Goal: Transaction & Acquisition: Book appointment/travel/reservation

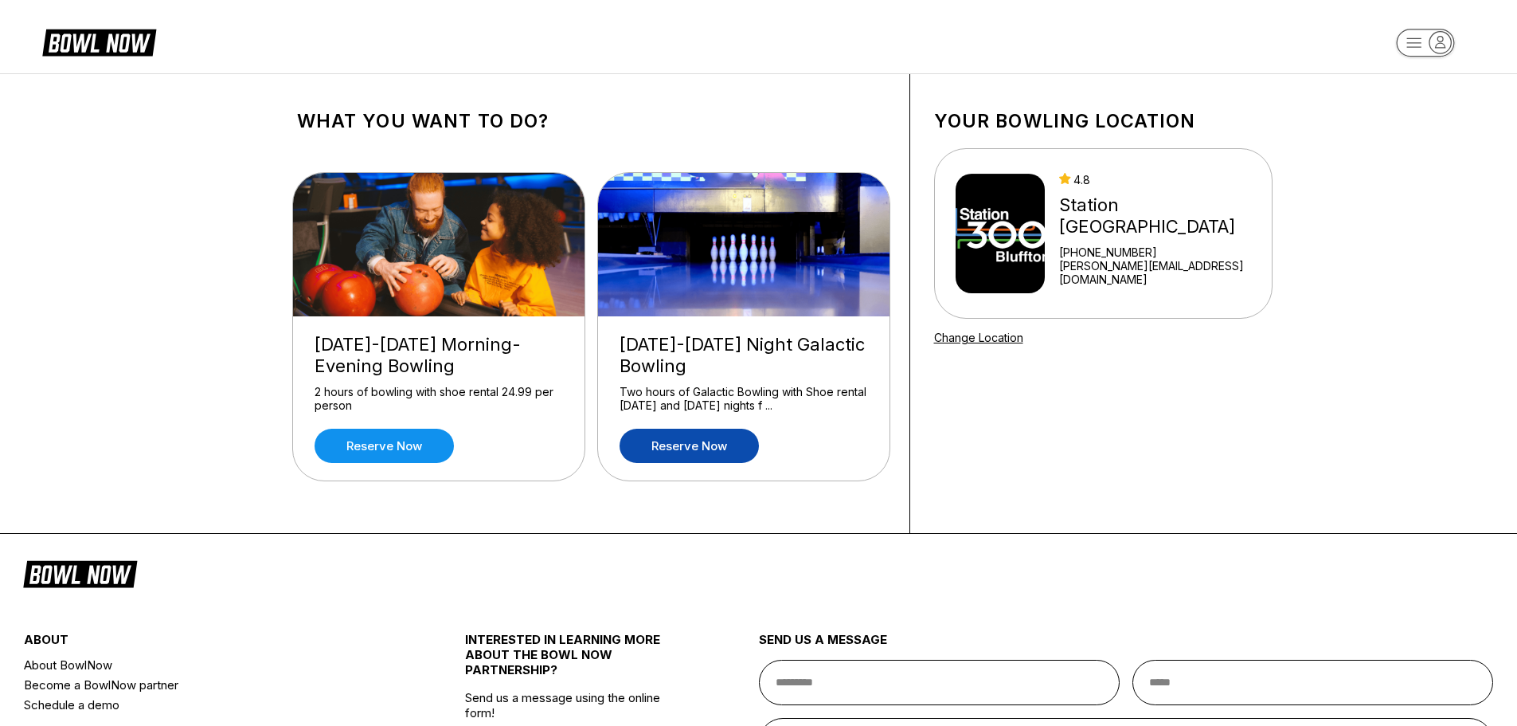
click at [688, 441] on link "Reserve now" at bounding box center [689, 446] width 139 height 34
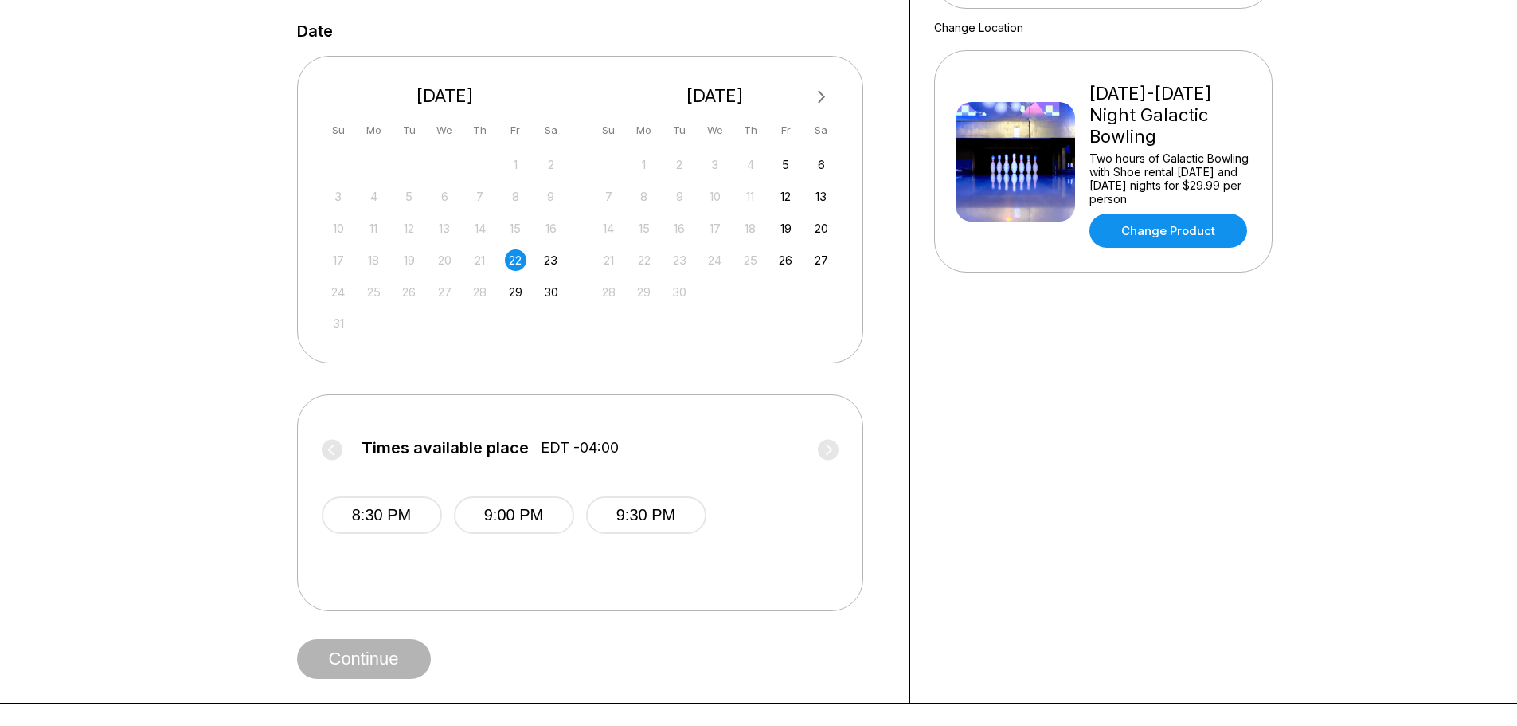
scroll to position [319, 0]
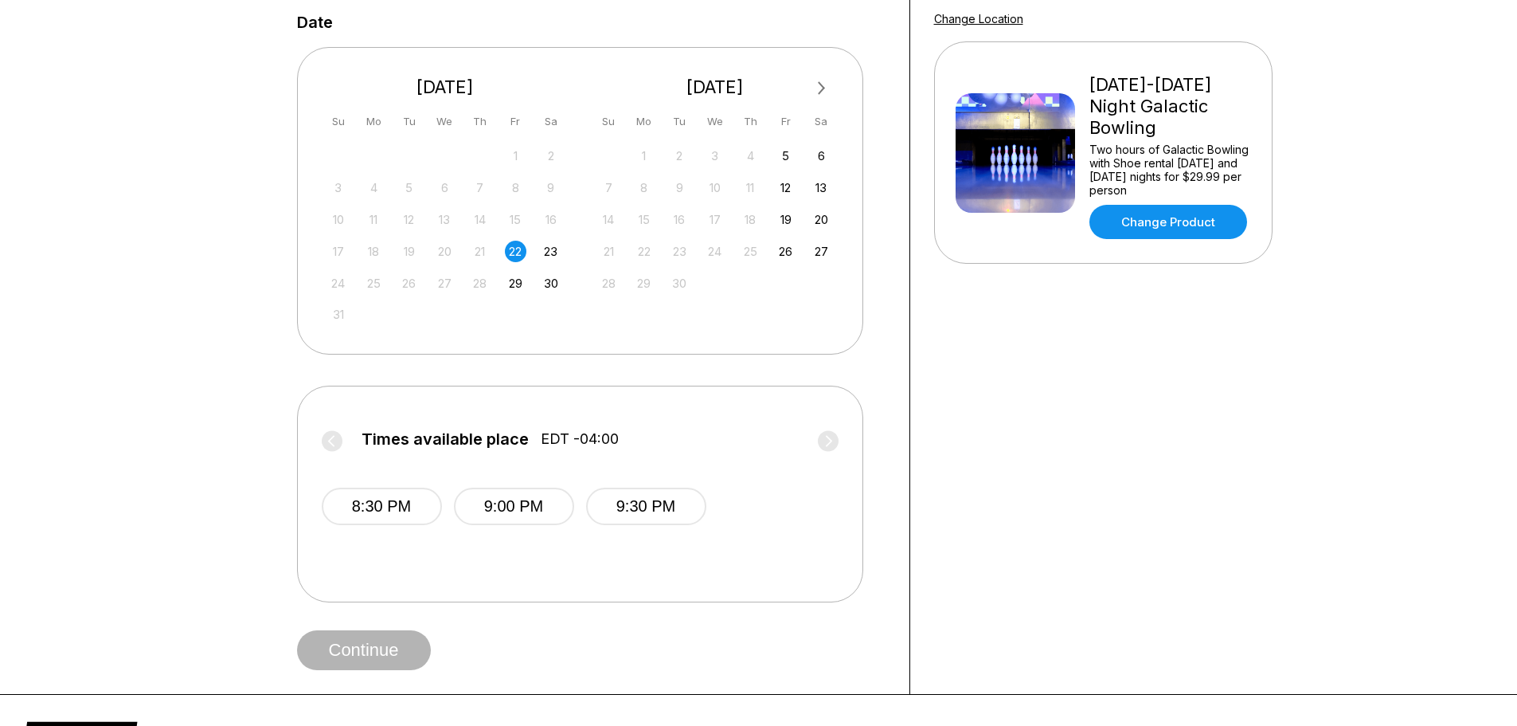
click at [827, 440] on label "Times available place EDT -04:00" at bounding box center [580, 442] width 517 height 25
click at [544, 255] on div "23" at bounding box center [551, 252] width 22 height 22
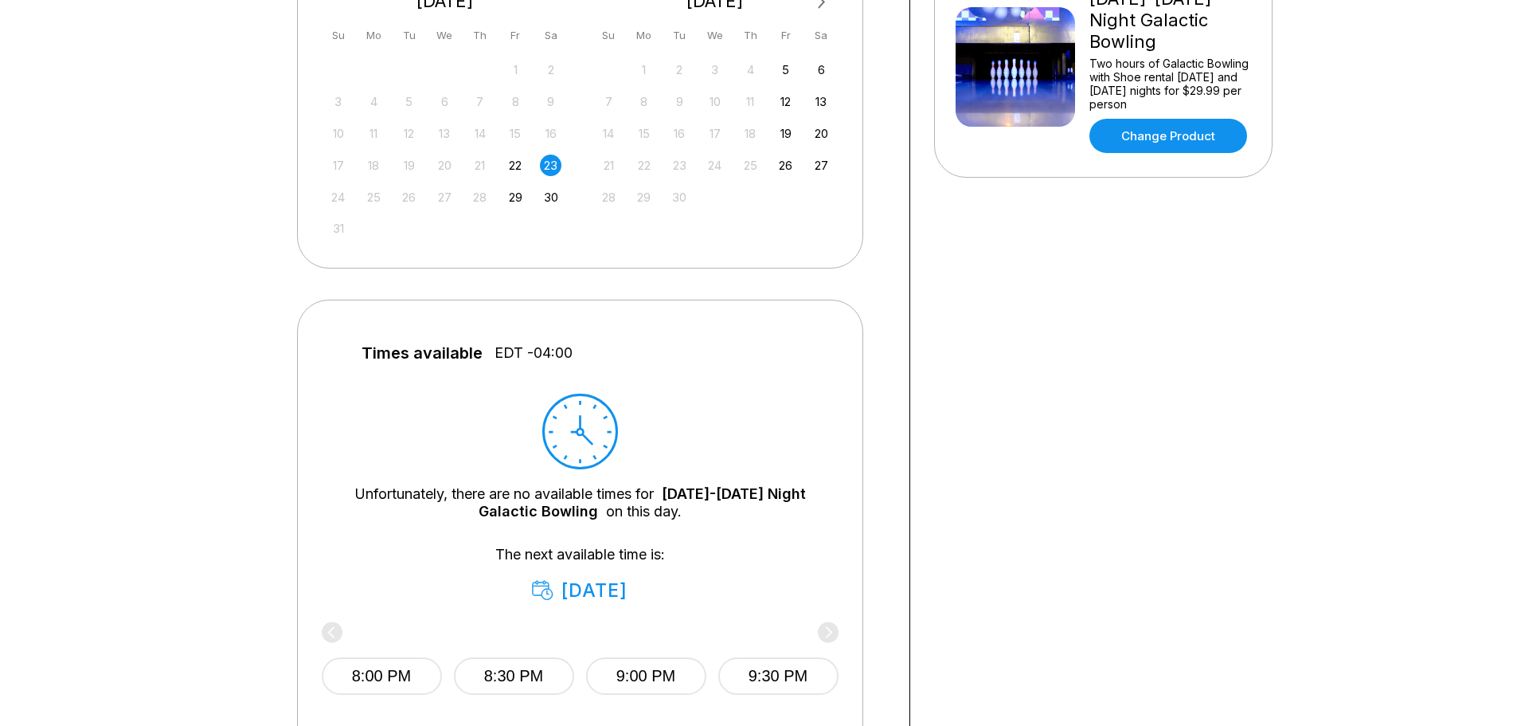
scroll to position [398, 0]
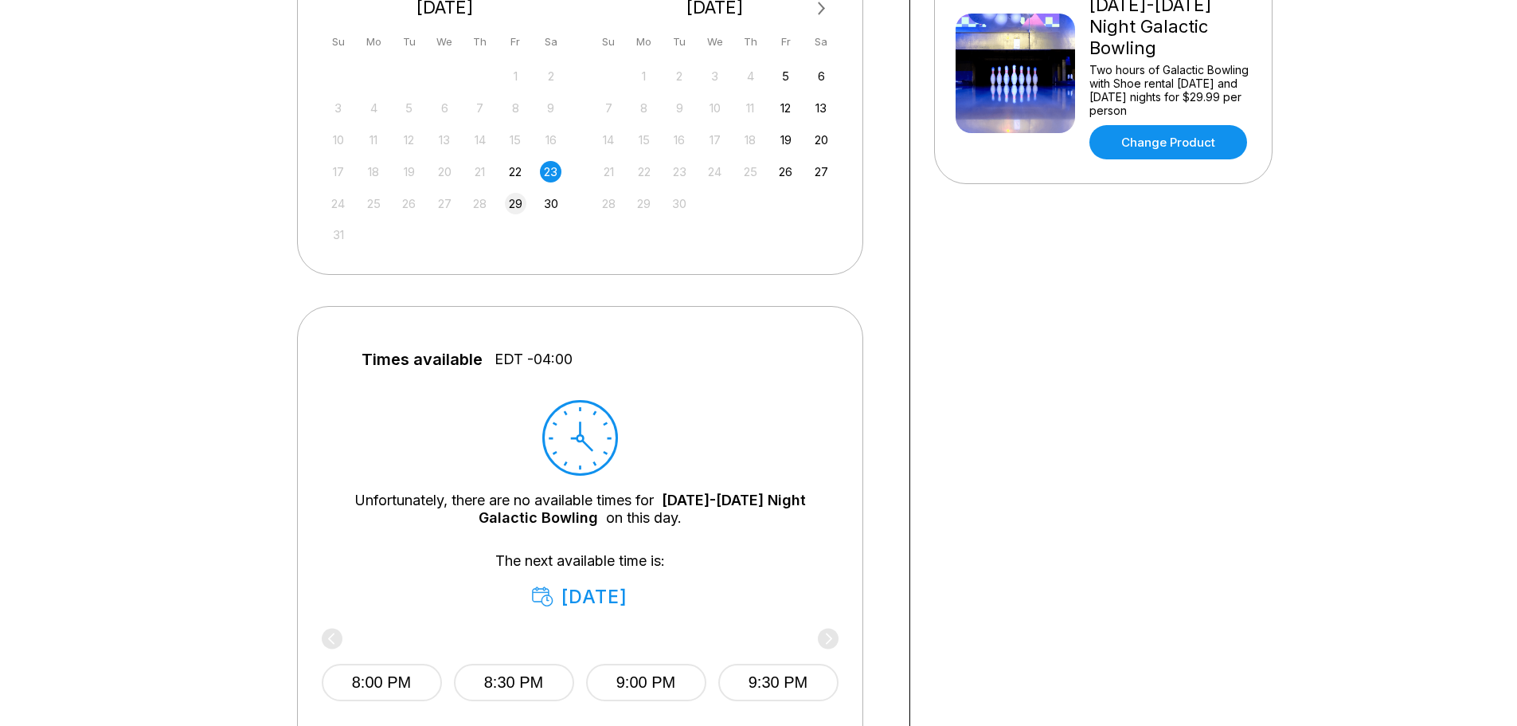
click at [520, 199] on div "29" at bounding box center [516, 204] width 22 height 22
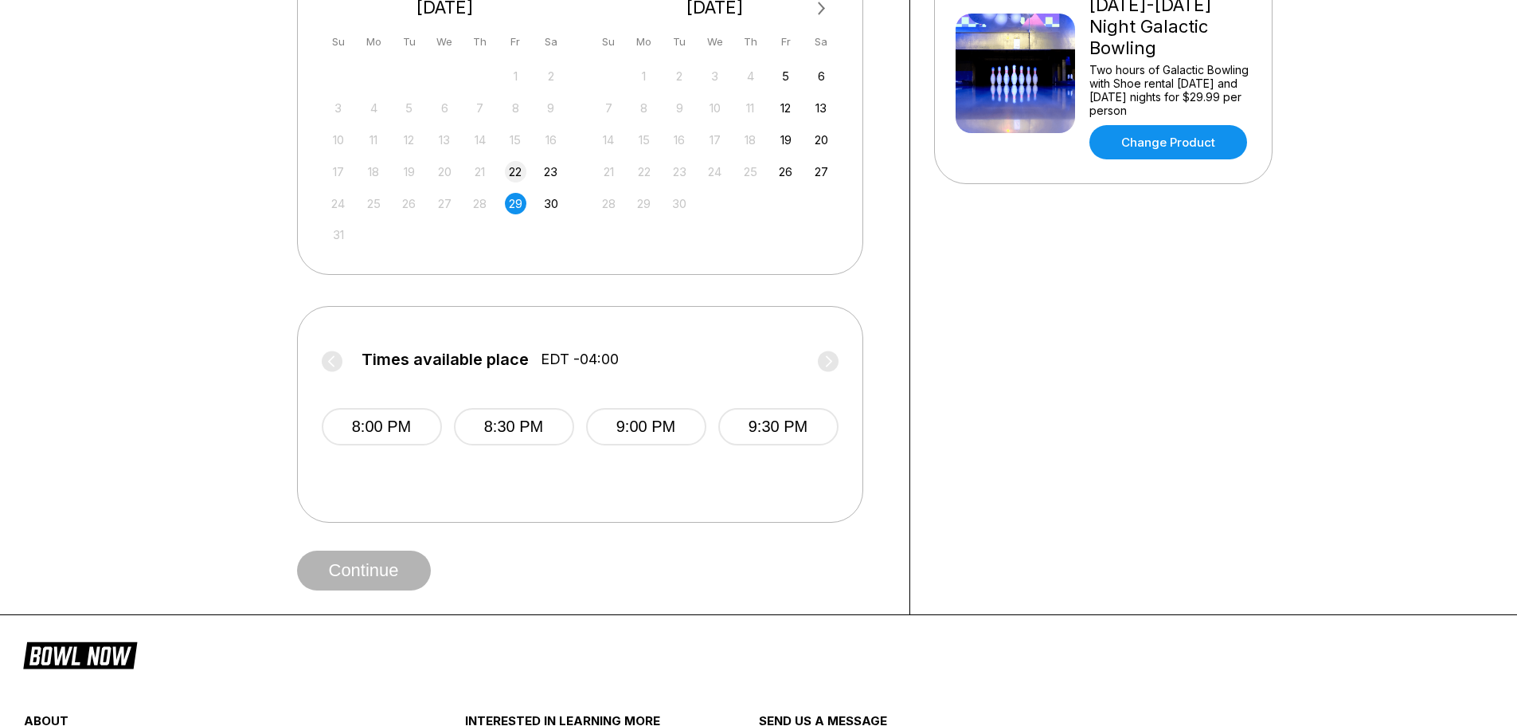
click at [517, 167] on div "22" at bounding box center [516, 172] width 22 height 22
click at [549, 206] on div "30" at bounding box center [551, 204] width 22 height 22
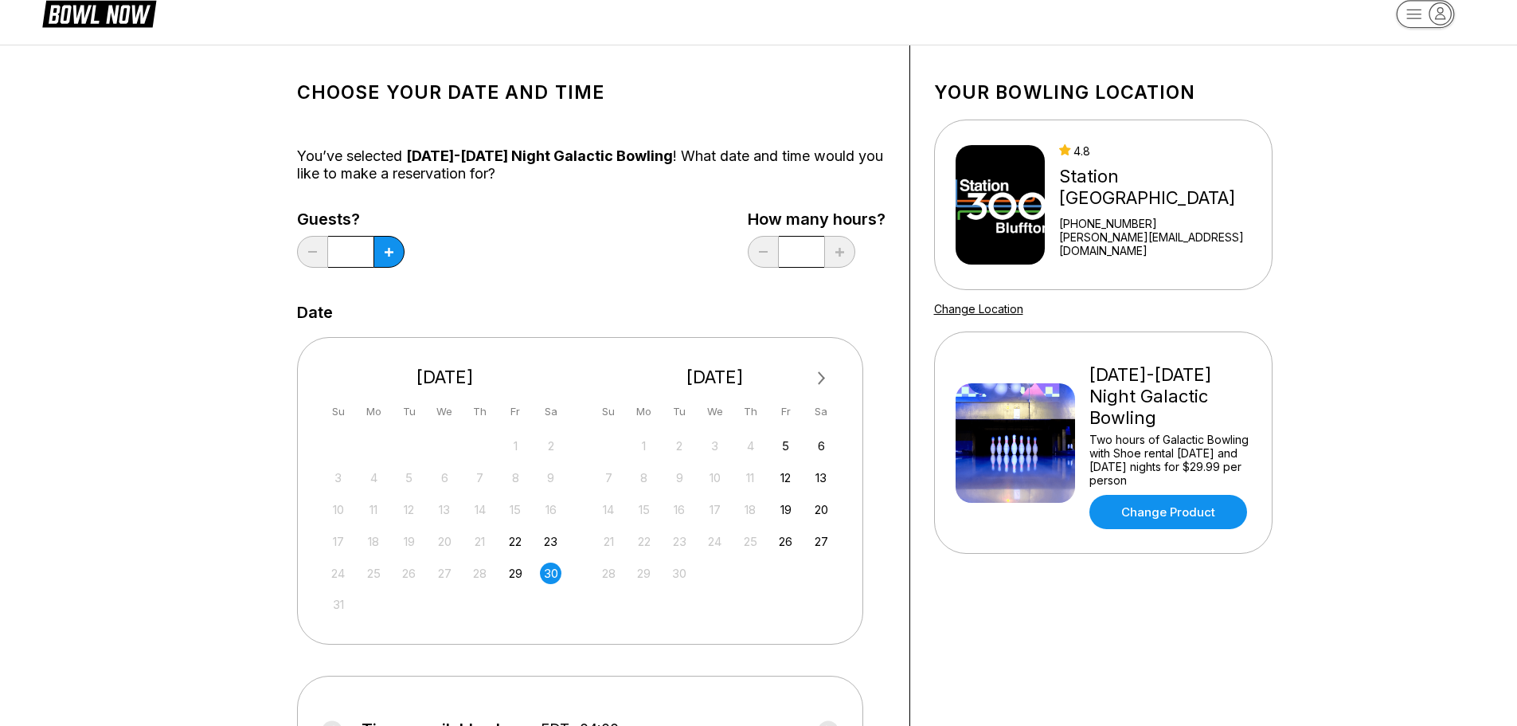
scroll to position [0, 0]
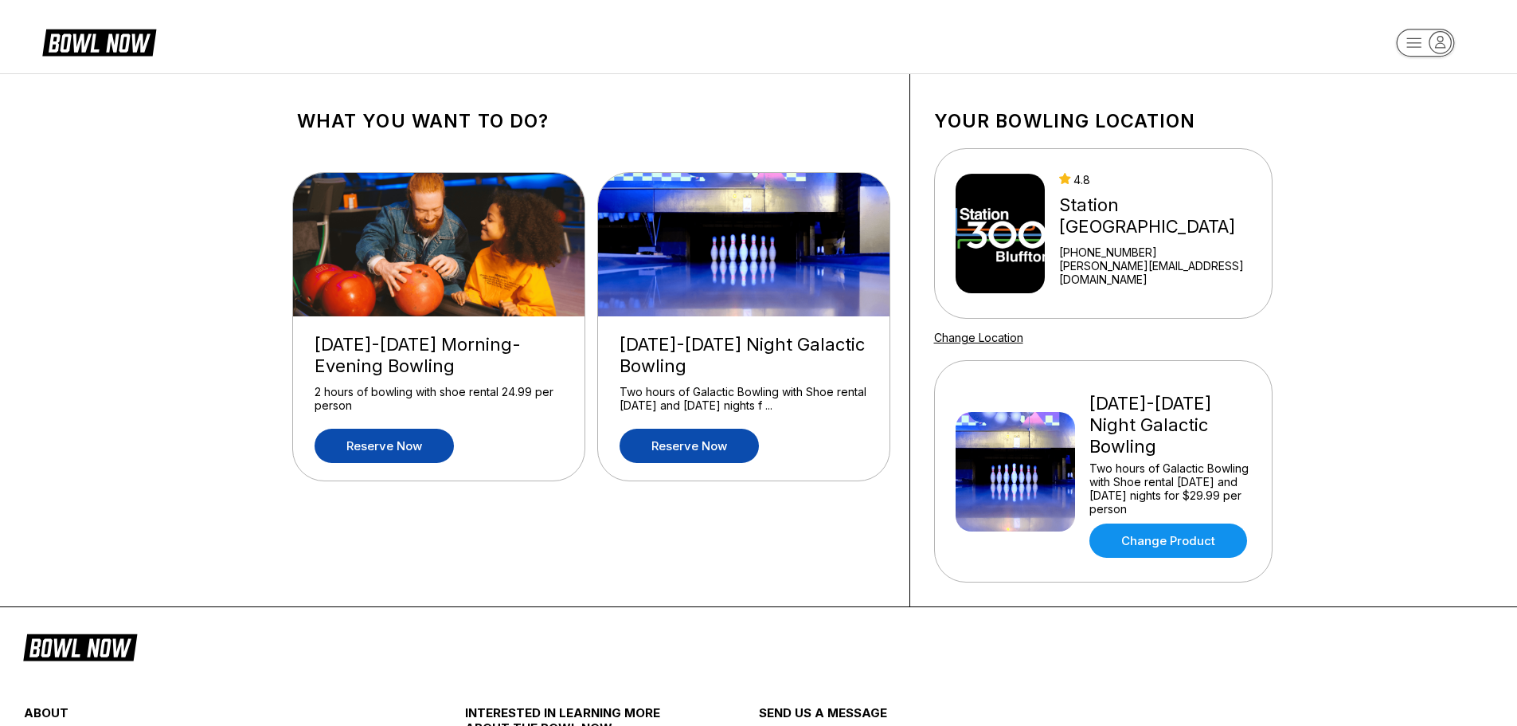
click at [403, 444] on link "Reserve now" at bounding box center [384, 446] width 139 height 34
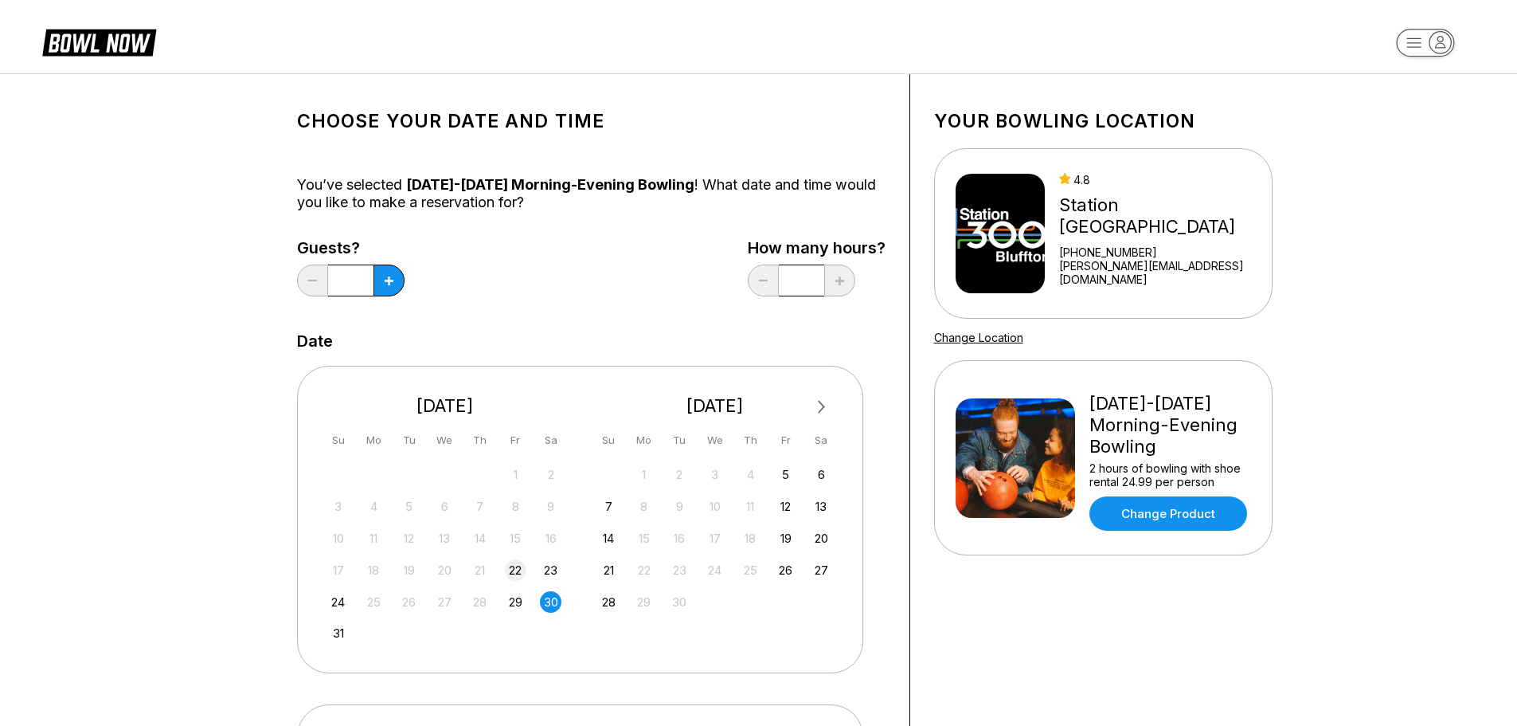
click at [516, 574] on div "22" at bounding box center [516, 570] width 22 height 22
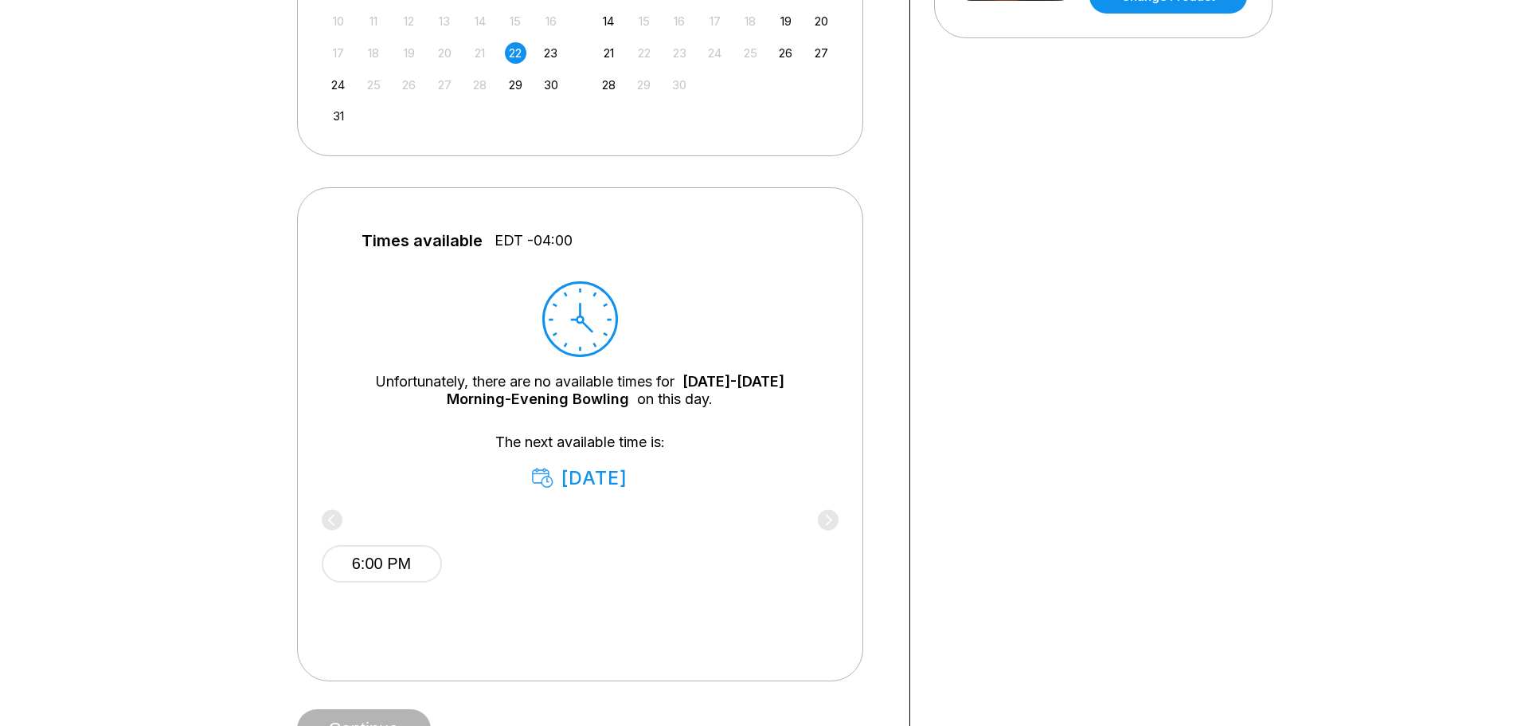
scroll to position [558, 0]
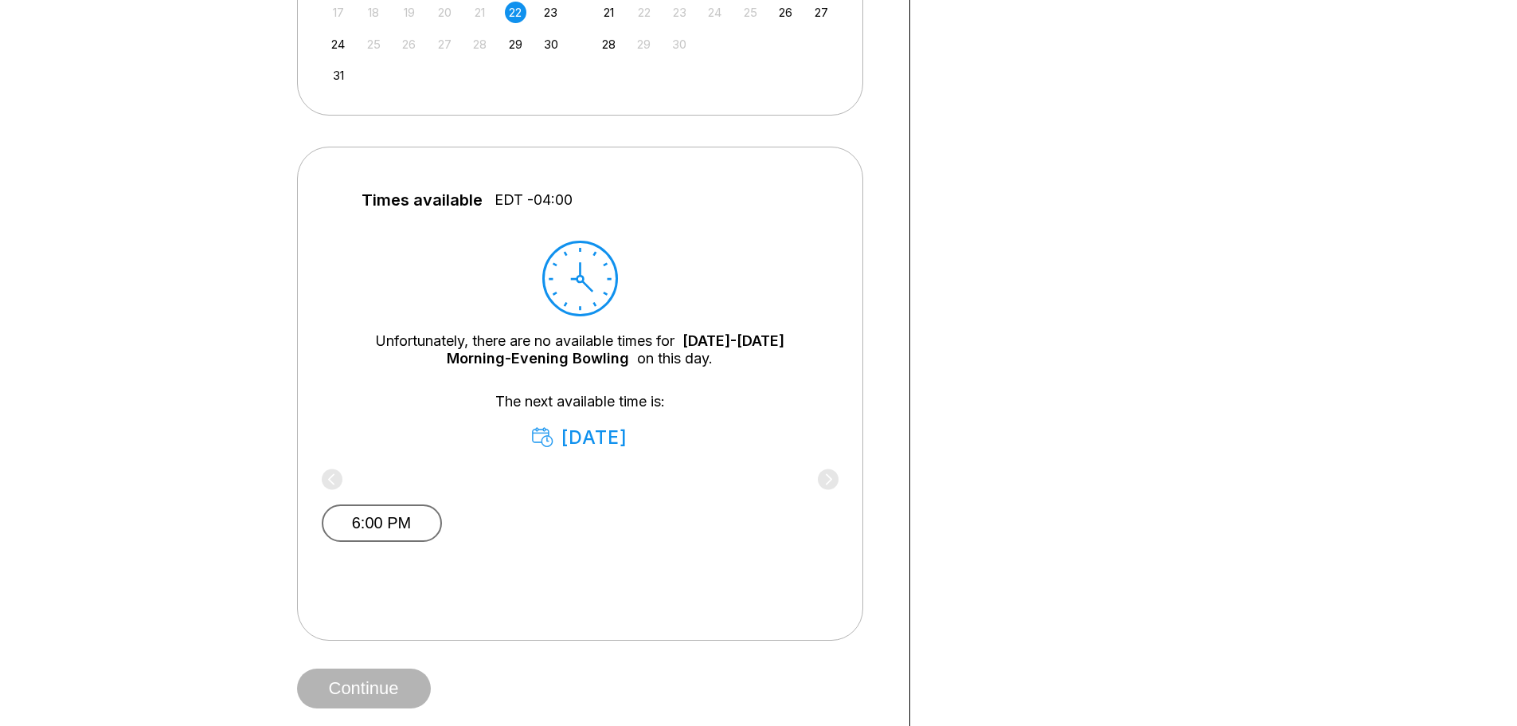
click at [397, 519] on button "6:00 PM" at bounding box center [382, 522] width 120 height 37
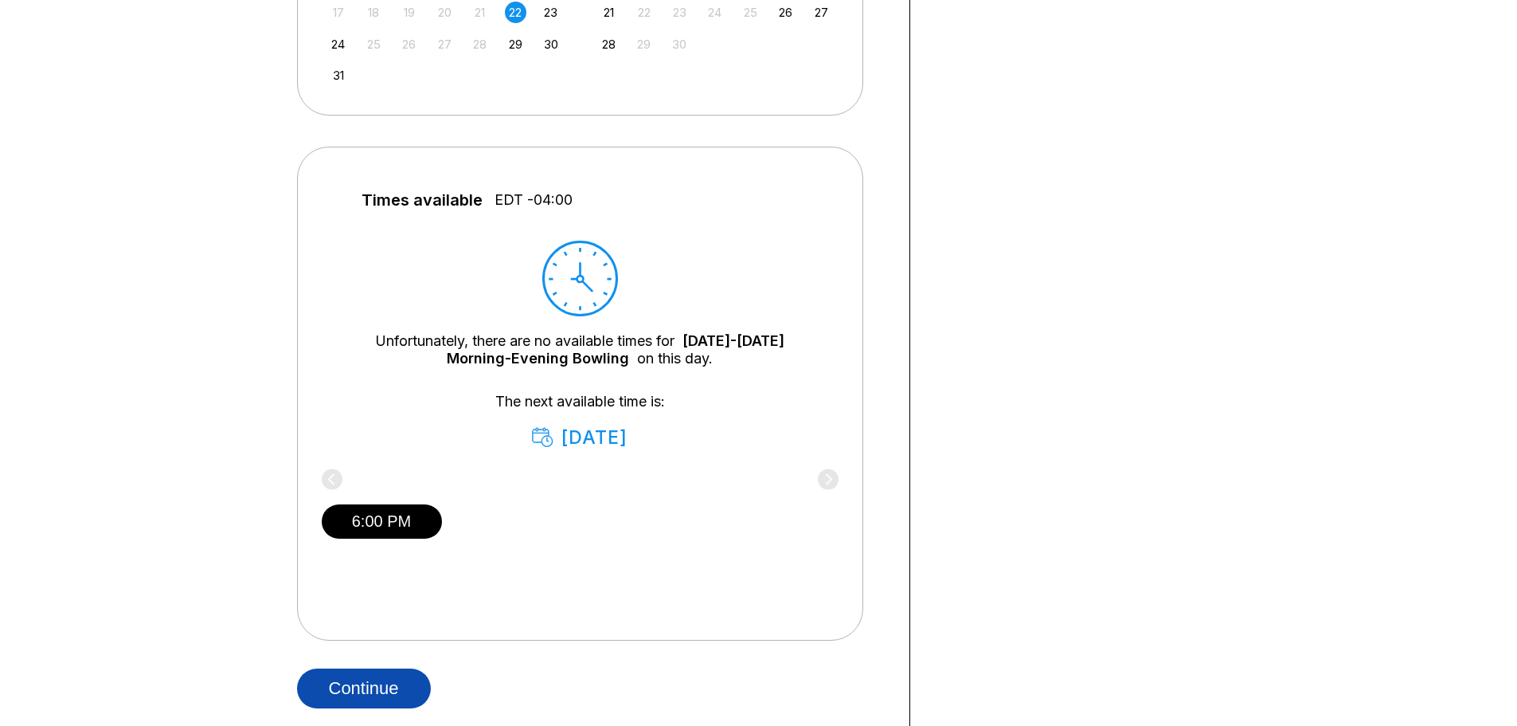
click at [409, 695] on button "Continue" at bounding box center [364, 688] width 134 height 40
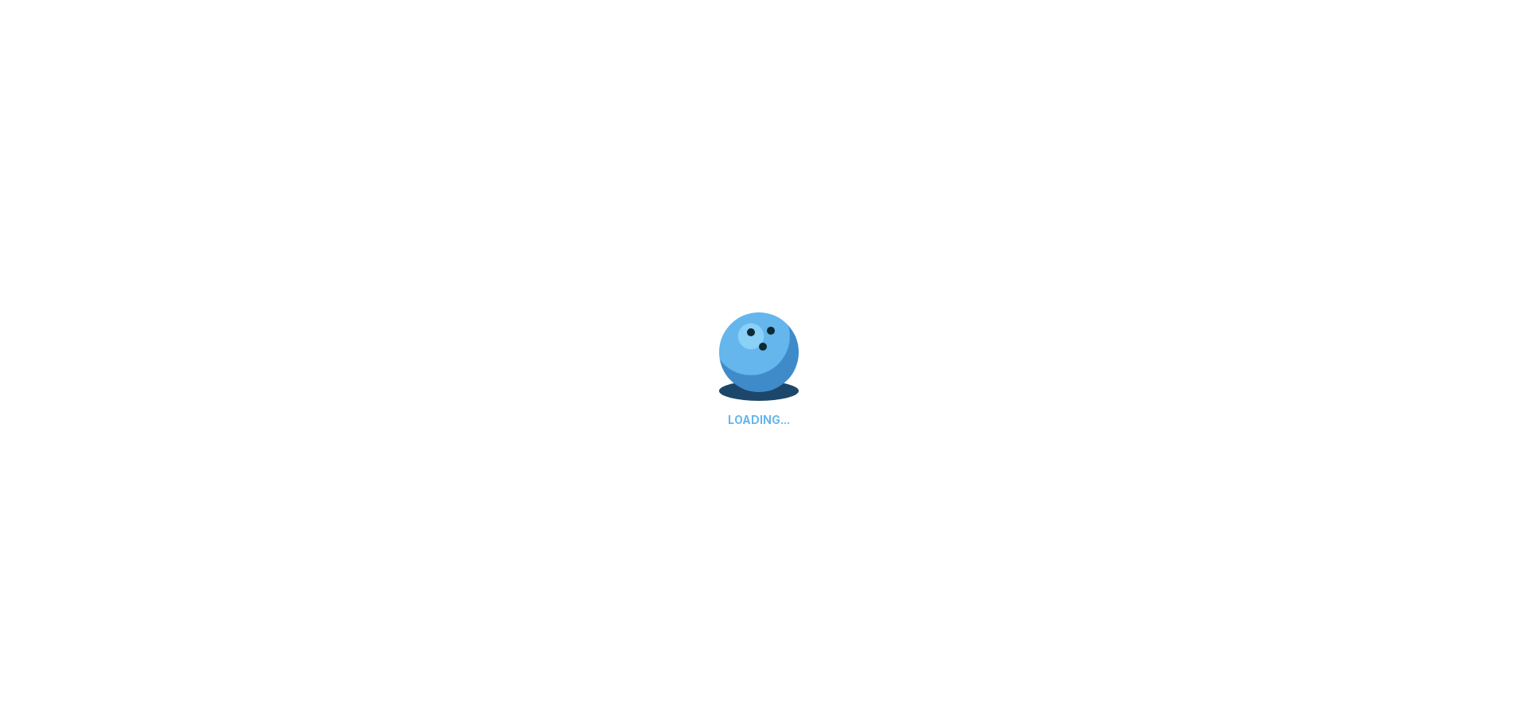
scroll to position [0, 0]
select select "**"
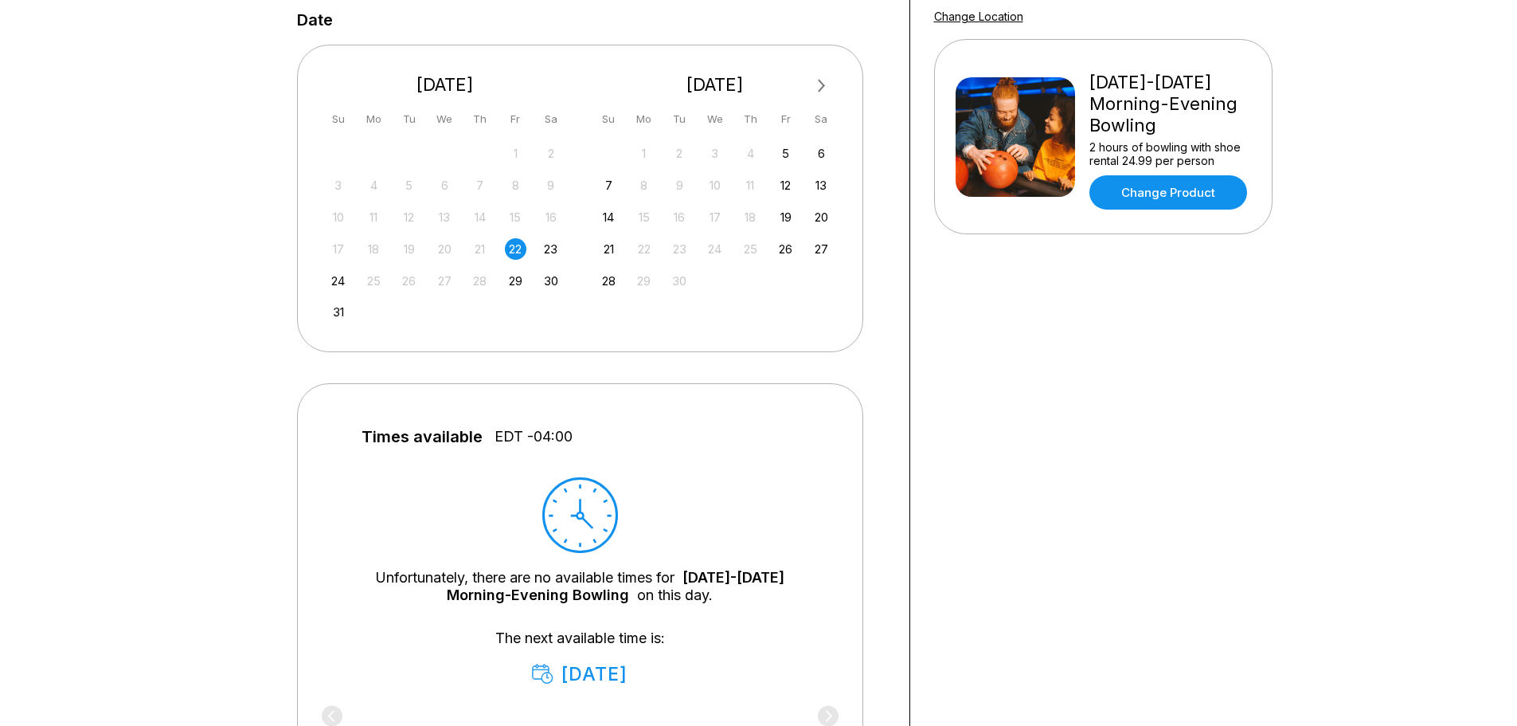
scroll to position [319, 0]
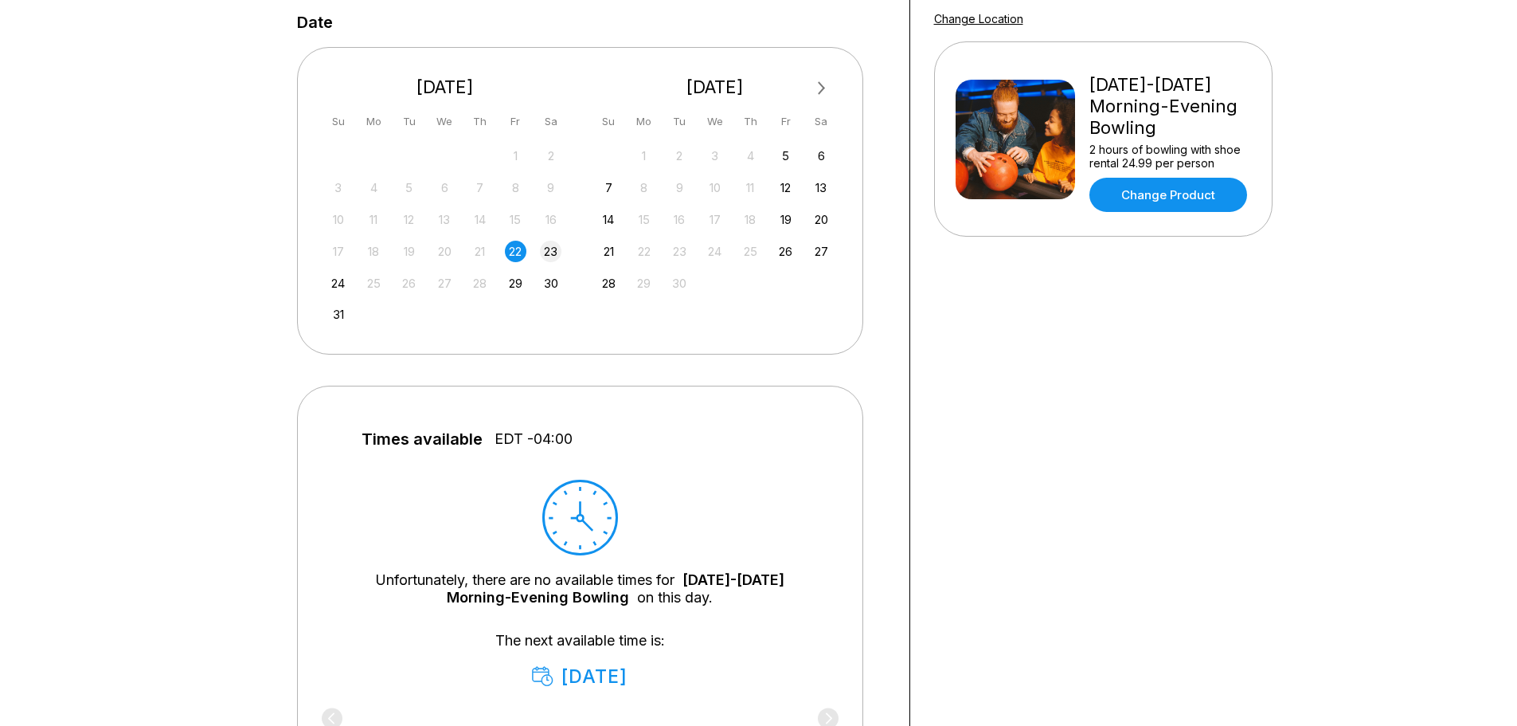
click at [544, 251] on div "23" at bounding box center [551, 252] width 22 height 22
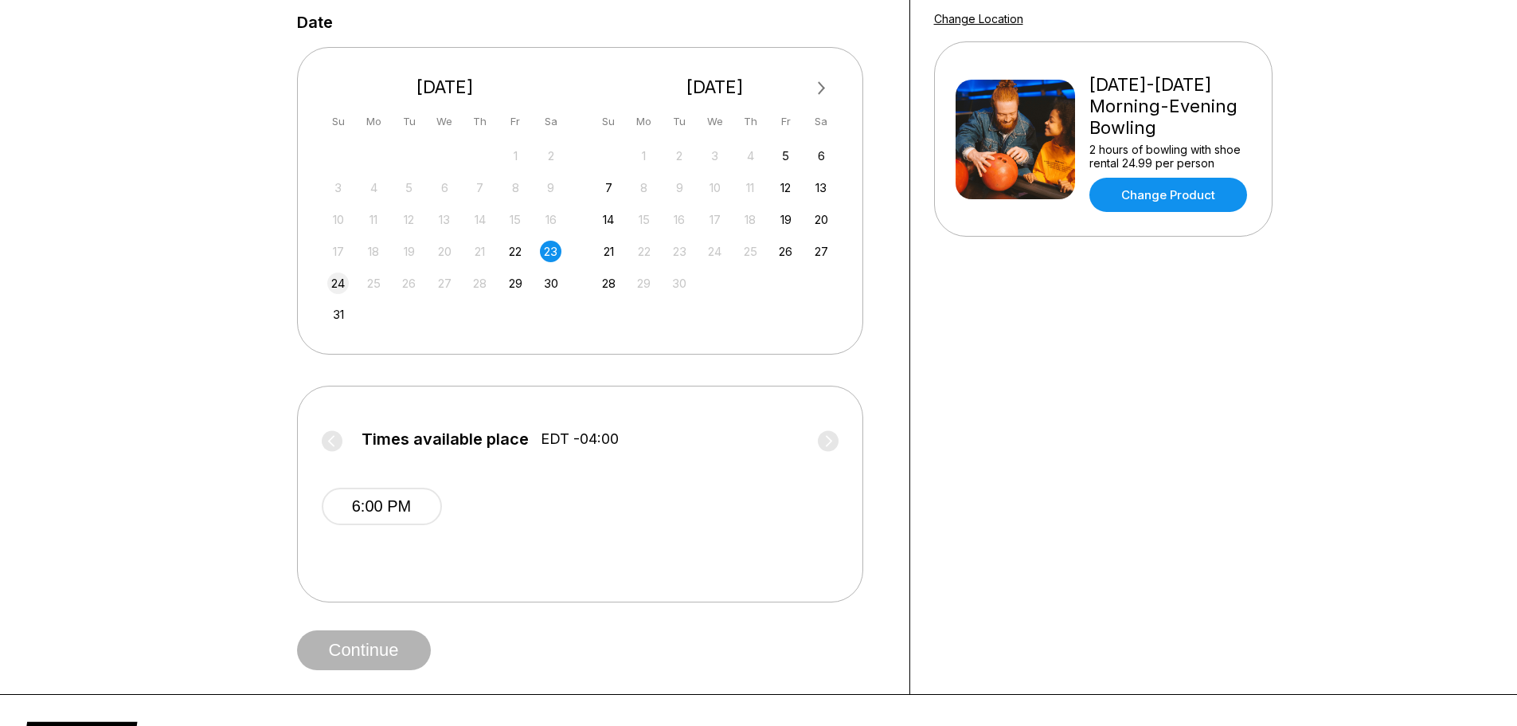
click at [334, 281] on div "24" at bounding box center [338, 283] width 22 height 22
